Goal: Task Accomplishment & Management: Complete application form

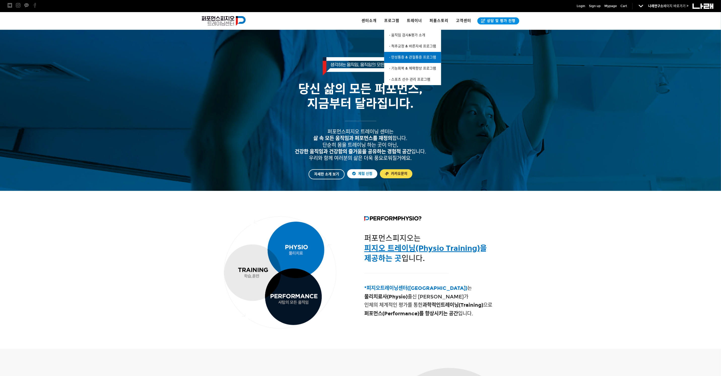
click at [431, 58] on span "· 만성통증 & 관절통증 프로그램" at bounding box center [412, 57] width 47 height 4
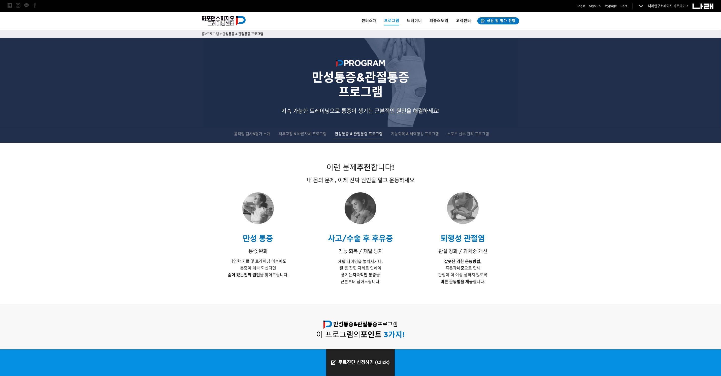
click at [368, 360] on link "무료진단 신청하기 (Click)" at bounding box center [360, 363] width 69 height 27
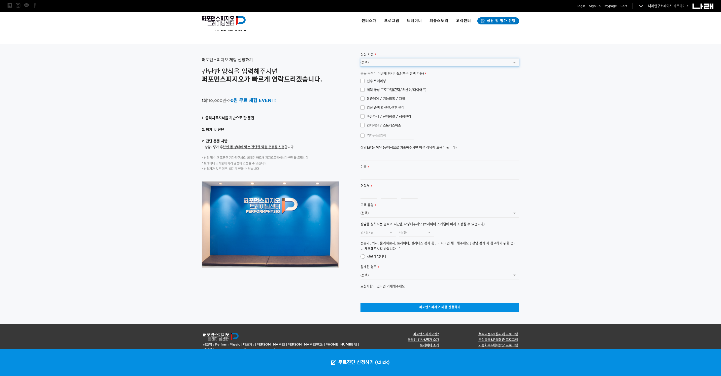
click at [373, 58] on select "(선택) [GEOGRAPHIC_DATA] [GEOGRAPHIC_DATA]([GEOGRAPHIC_DATA])" at bounding box center [440, 62] width 159 height 9
select select "서울 송파 문정점"
click at [361, 58] on select "(선택) 서울 송파 문정점 수원점(아이스하우스점)" at bounding box center [440, 62] width 159 height 9
click at [393, 96] on span "통증케어 / 기능회복 / 재활" at bounding box center [383, 99] width 45 height 6
click at [359, 96] on input "통증케어 / 기능회복 / 재활" at bounding box center [357, 97] width 3 height 3
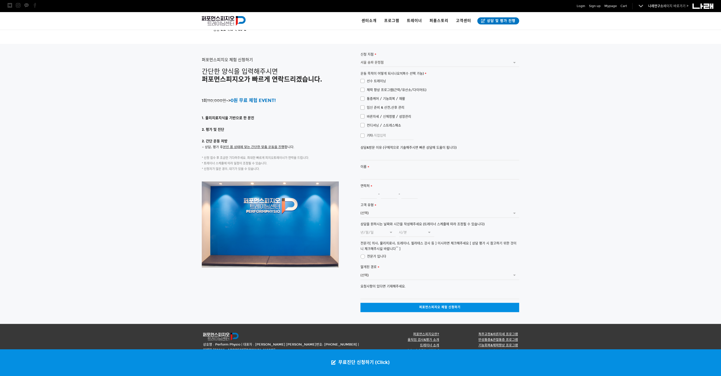
checkbox input "true"
click at [377, 272] on select "(선택) SNS광고 (페이스북,인스타그램) 커뮤니티 (네이버 카페 등) 검색 엔진 (네이버, 다음 등) 오프라인 광고물 (전단,디지털사이니지 …" at bounding box center [440, 276] width 159 height 9
click at [585, 233] on div at bounding box center [360, 184] width 721 height 280
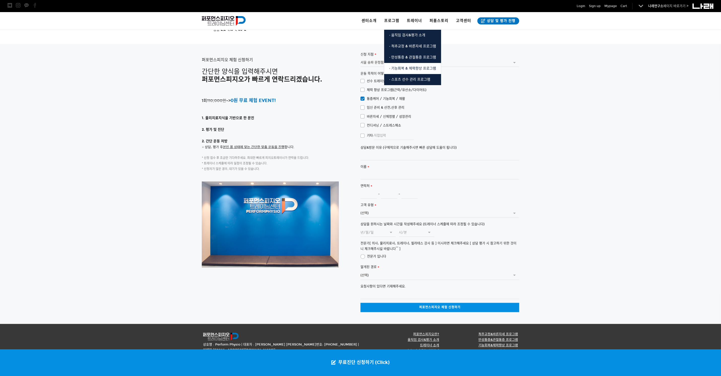
click at [402, 67] on span "· 기능회복 & 체력향상 프로그램" at bounding box center [412, 68] width 47 height 4
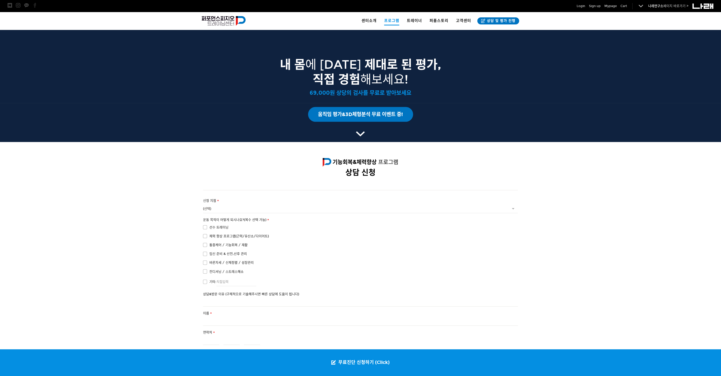
scroll to position [832, 0]
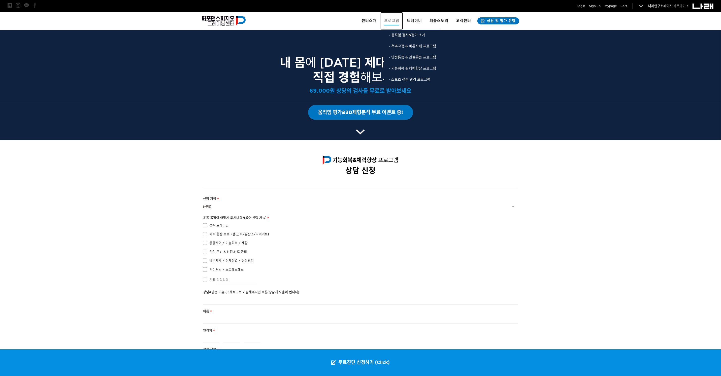
click at [394, 18] on span "프로그램" at bounding box center [391, 21] width 15 height 9
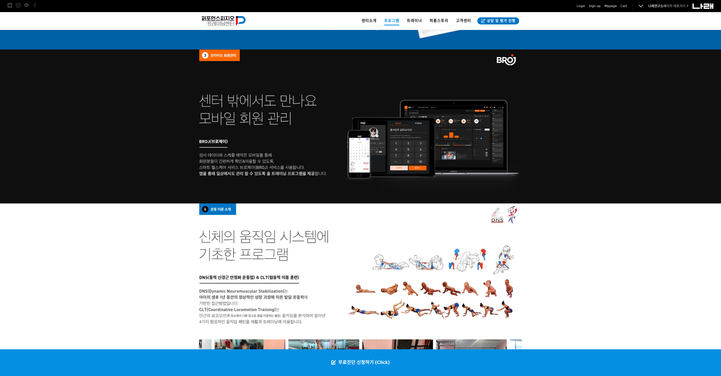
scroll to position [850, 0]
